Goal: Task Accomplishment & Management: Complete application form

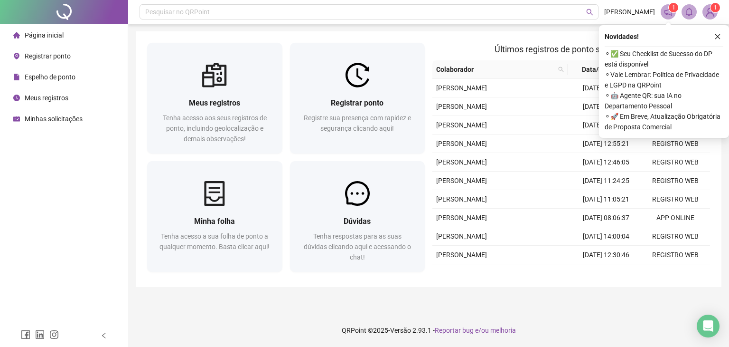
click at [46, 61] on div "Registrar ponto" at bounding box center [41, 56] width 57 height 19
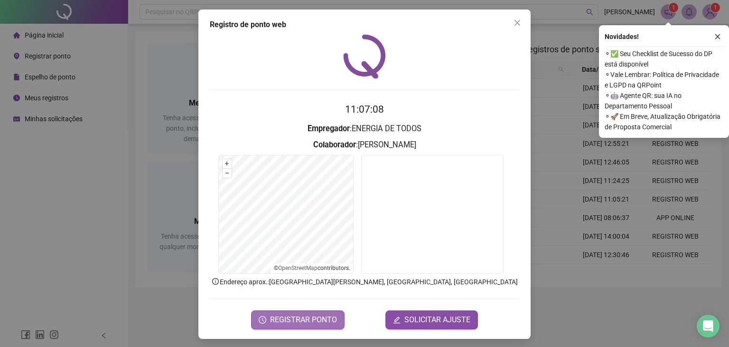
click at [299, 315] on span "REGISTRAR PONTO" at bounding box center [303, 319] width 67 height 11
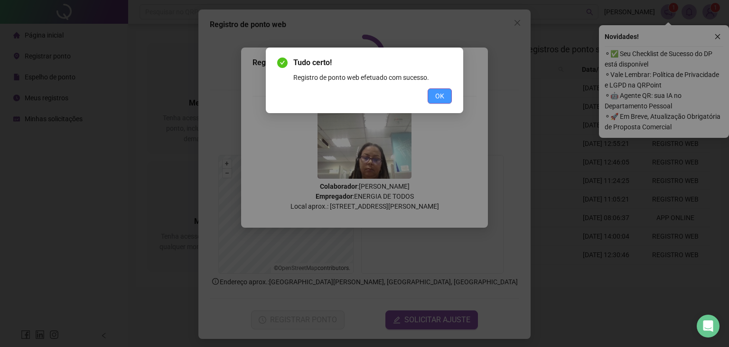
click at [448, 99] on button "OK" at bounding box center [440, 95] width 24 height 15
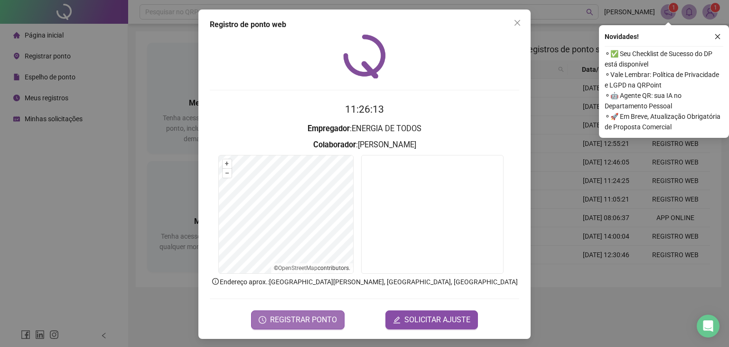
click at [312, 315] on span "REGISTRAR PONTO" at bounding box center [303, 319] width 67 height 11
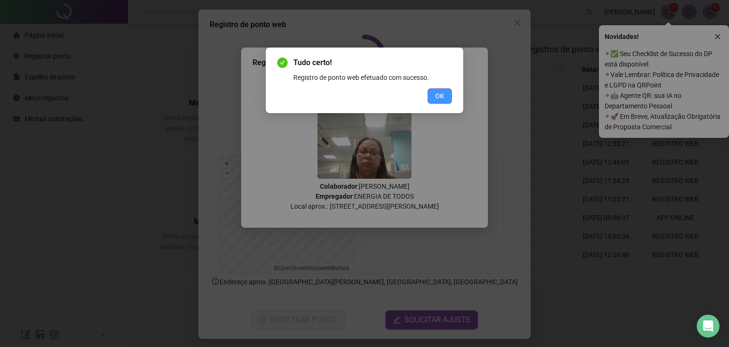
click at [430, 92] on button "OK" at bounding box center [440, 95] width 24 height 15
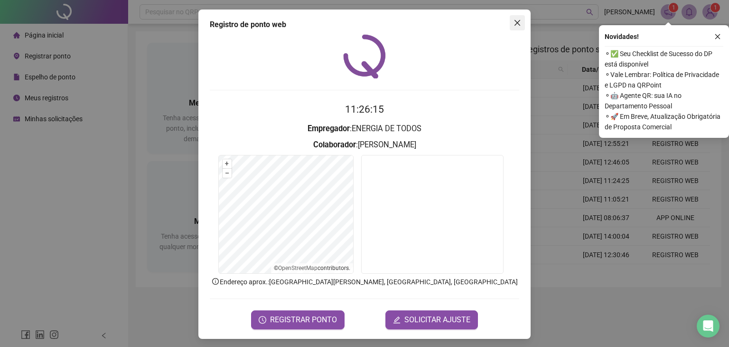
click at [515, 21] on icon "close" at bounding box center [518, 23] width 6 height 6
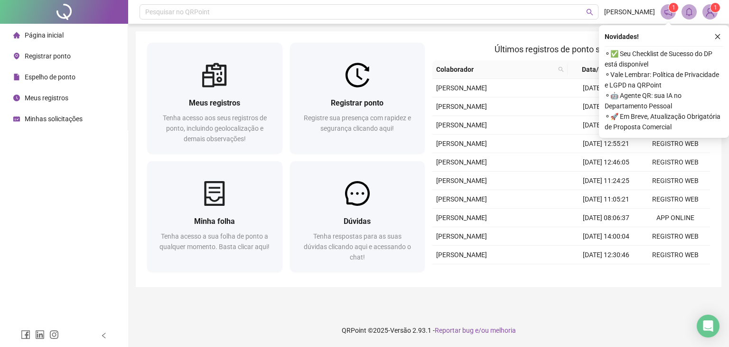
click at [46, 77] on span "Espelho de ponto" at bounding box center [50, 77] width 51 height 8
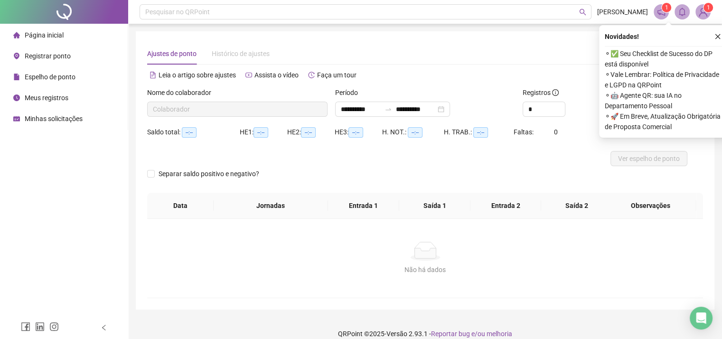
type input "**********"
drag, startPoint x: 719, startPoint y: 34, endPoint x: 711, endPoint y: 35, distance: 8.1
click at [719, 33] on icon "close" at bounding box center [718, 36] width 7 height 7
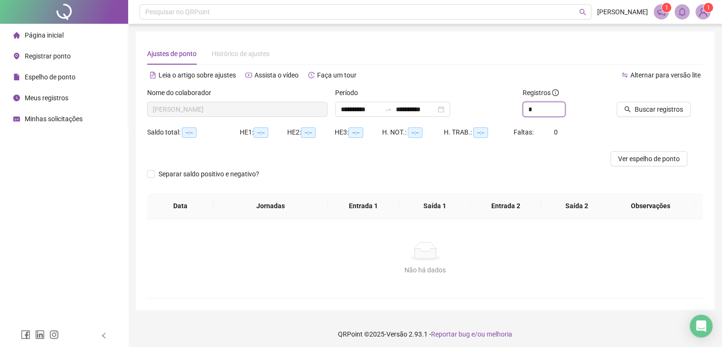
drag, startPoint x: 537, startPoint y: 109, endPoint x: 515, endPoint y: 111, distance: 21.9
click at [515, 111] on div "**********" at bounding box center [425, 105] width 564 height 37
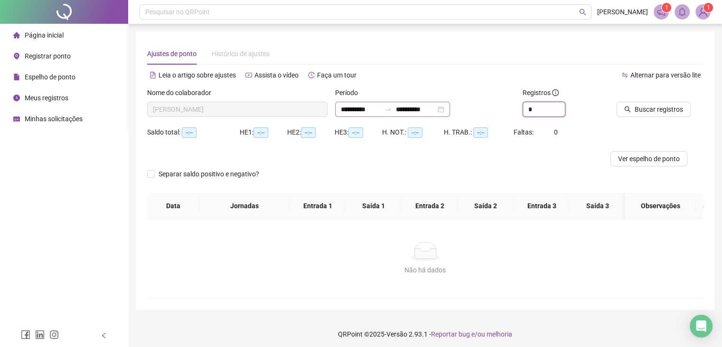
type input "*"
click at [410, 110] on input "**********" at bounding box center [416, 109] width 40 height 10
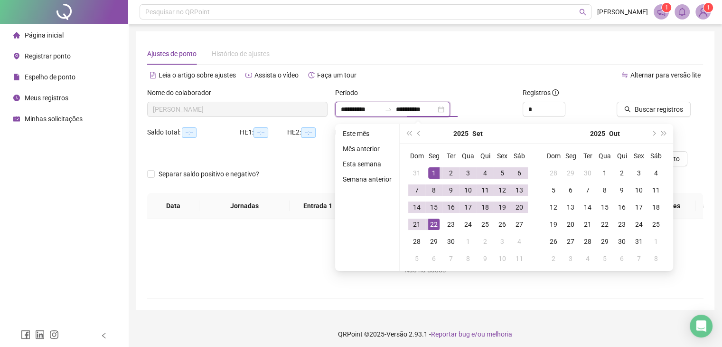
type input "**********"
click at [663, 107] on span "Buscar registros" at bounding box center [659, 109] width 48 height 10
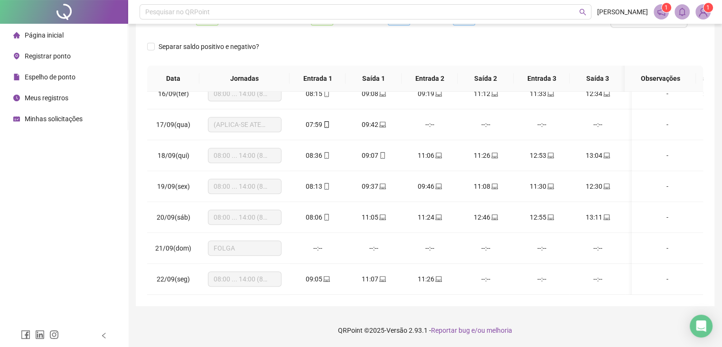
click at [49, 55] on span "Registrar ponto" at bounding box center [48, 56] width 46 height 8
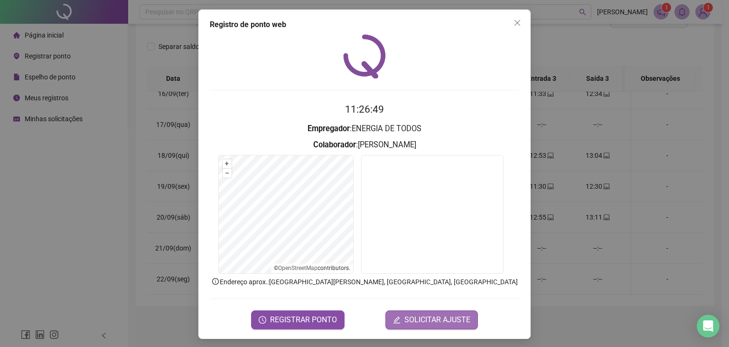
click at [433, 322] on span "SOLICITAR AJUSTE" at bounding box center [438, 319] width 66 height 11
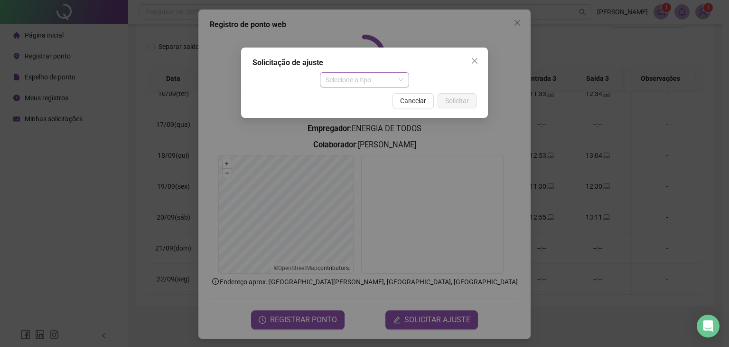
click at [362, 85] on span "Selecione o tipo" at bounding box center [365, 80] width 78 height 14
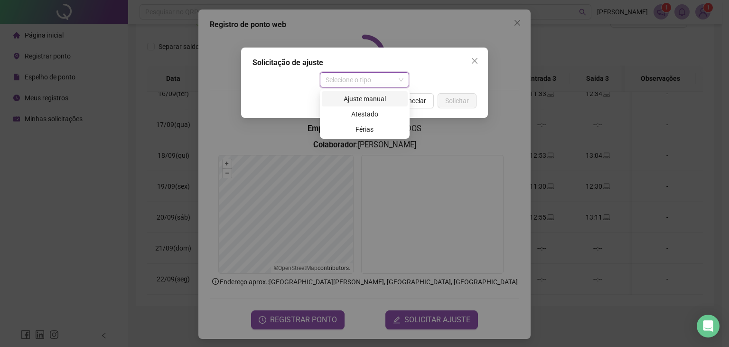
click at [354, 104] on div "Ajuste manual" at bounding box center [365, 98] width 86 height 15
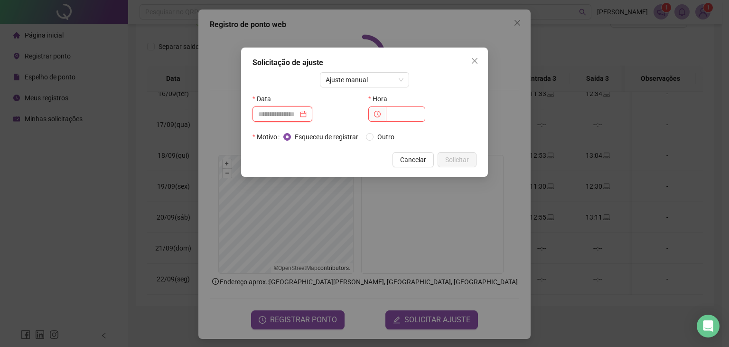
click at [285, 117] on input at bounding box center [278, 114] width 40 height 10
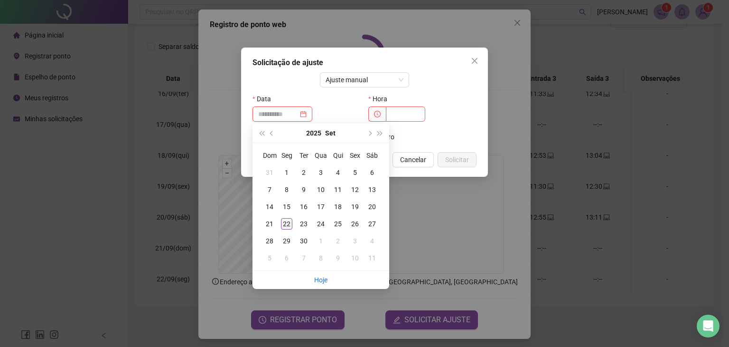
type input "**********"
click at [287, 222] on div "22" at bounding box center [286, 223] width 11 height 11
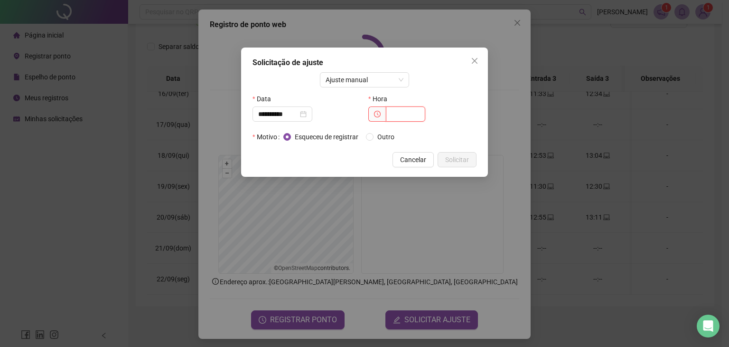
click at [409, 111] on input "text" at bounding box center [405, 113] width 39 height 15
type input "*****"
click at [450, 160] on span "Solicitar" at bounding box center [457, 159] width 24 height 10
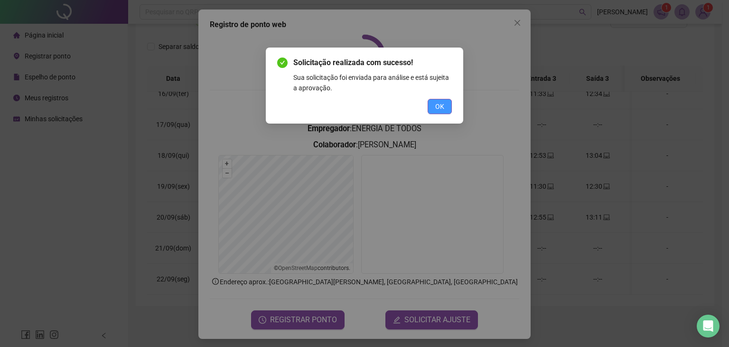
click at [445, 111] on button "OK" at bounding box center [440, 106] width 24 height 15
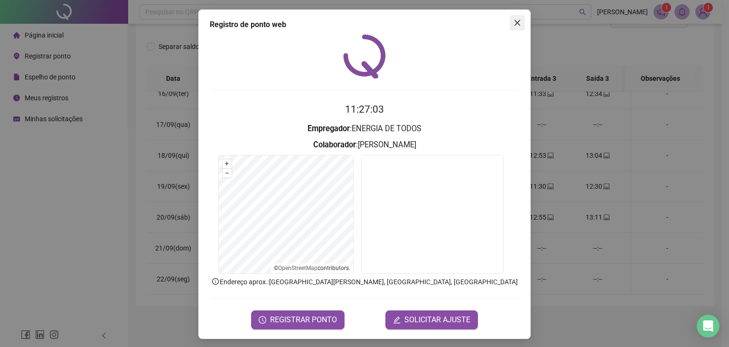
click at [515, 20] on icon "close" at bounding box center [518, 23] width 6 height 6
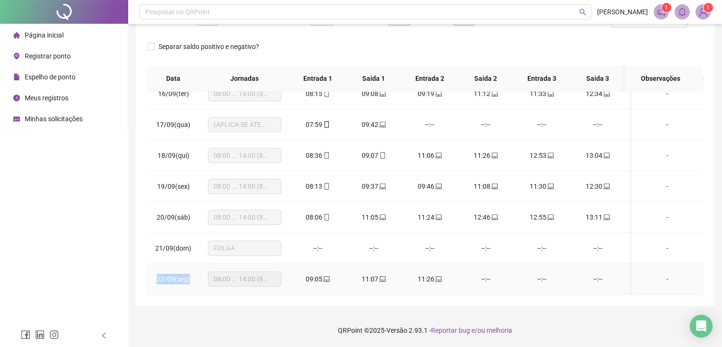
drag, startPoint x: 158, startPoint y: 272, endPoint x: 193, endPoint y: 279, distance: 35.8
click at [193, 279] on td "22/09(seg)" at bounding box center [173, 279] width 52 height 31
copy span "22/09(seg)"
